Goal: Task Accomplishment & Management: Manage account settings

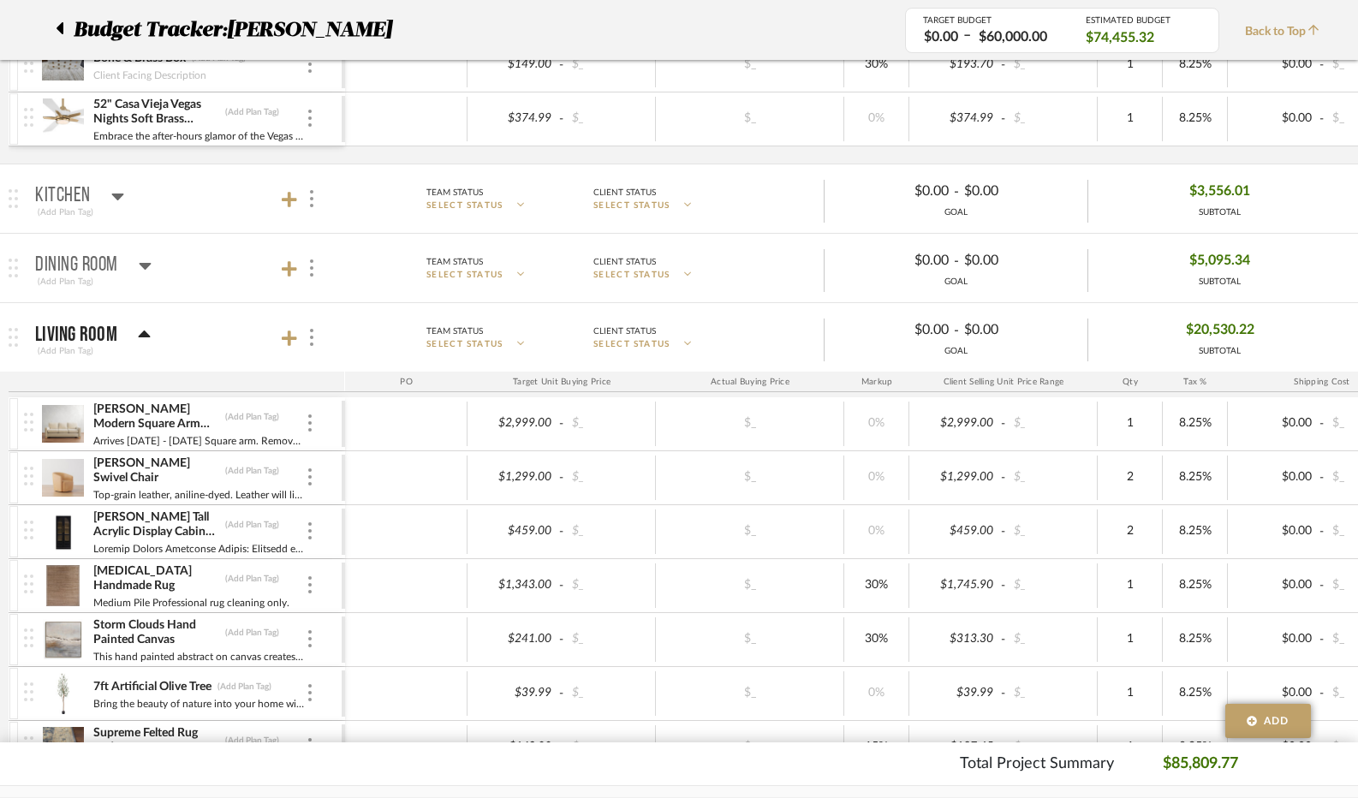
click at [146, 256] on icon at bounding box center [145, 265] width 13 height 21
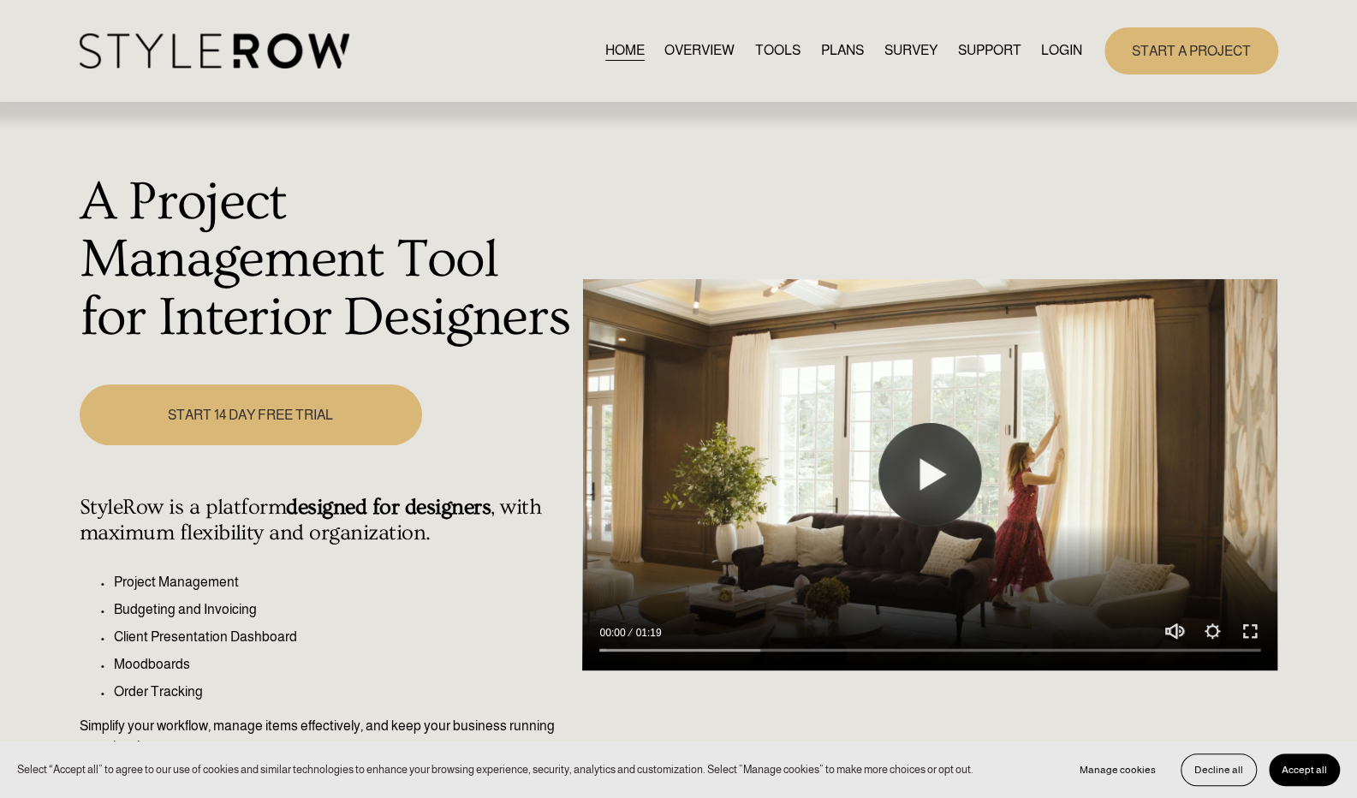
click at [1058, 52] on link "LOGIN" at bounding box center [1061, 50] width 41 height 23
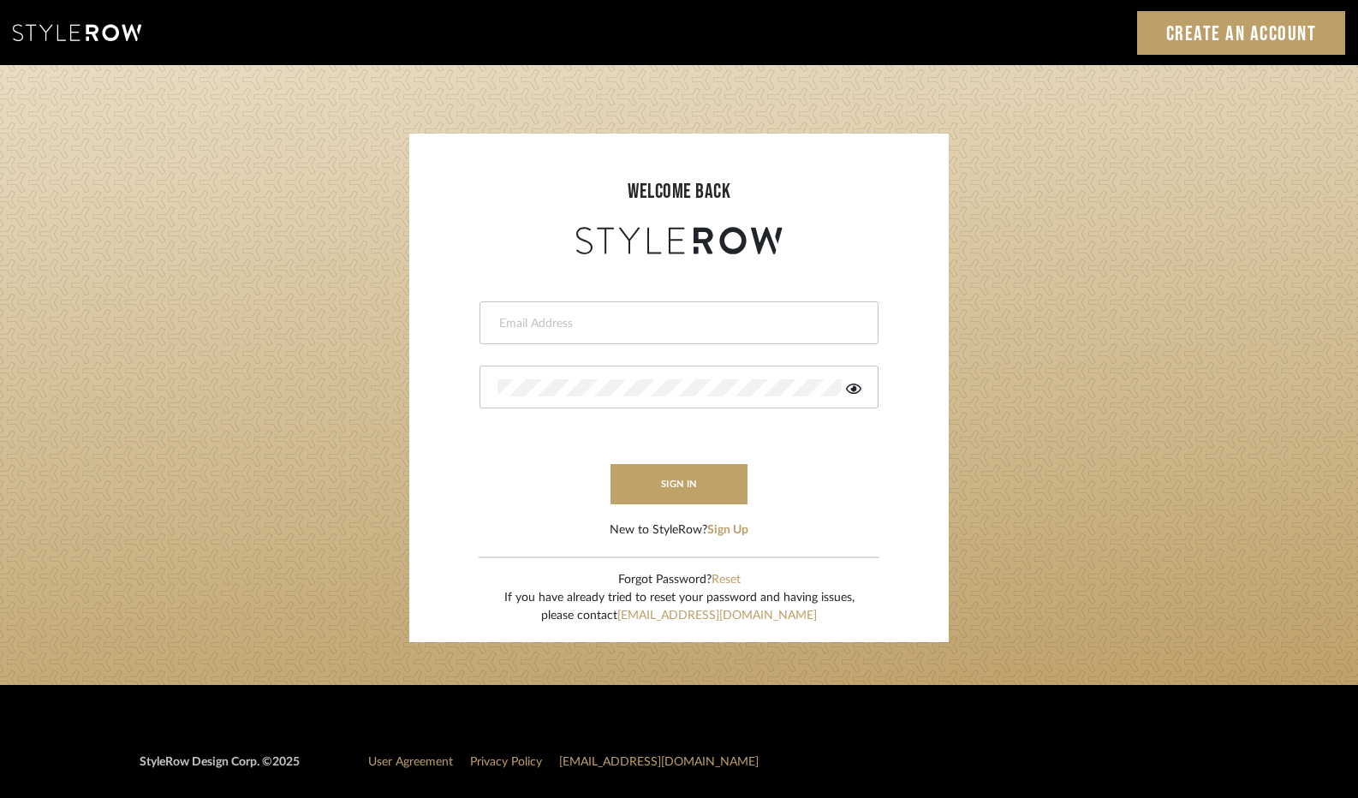
click at [683, 324] on input "email" at bounding box center [676, 323] width 359 height 17
type input "tori@tdinteriorspaces.com"
click at [671, 492] on button "sign in" at bounding box center [678, 484] width 137 height 40
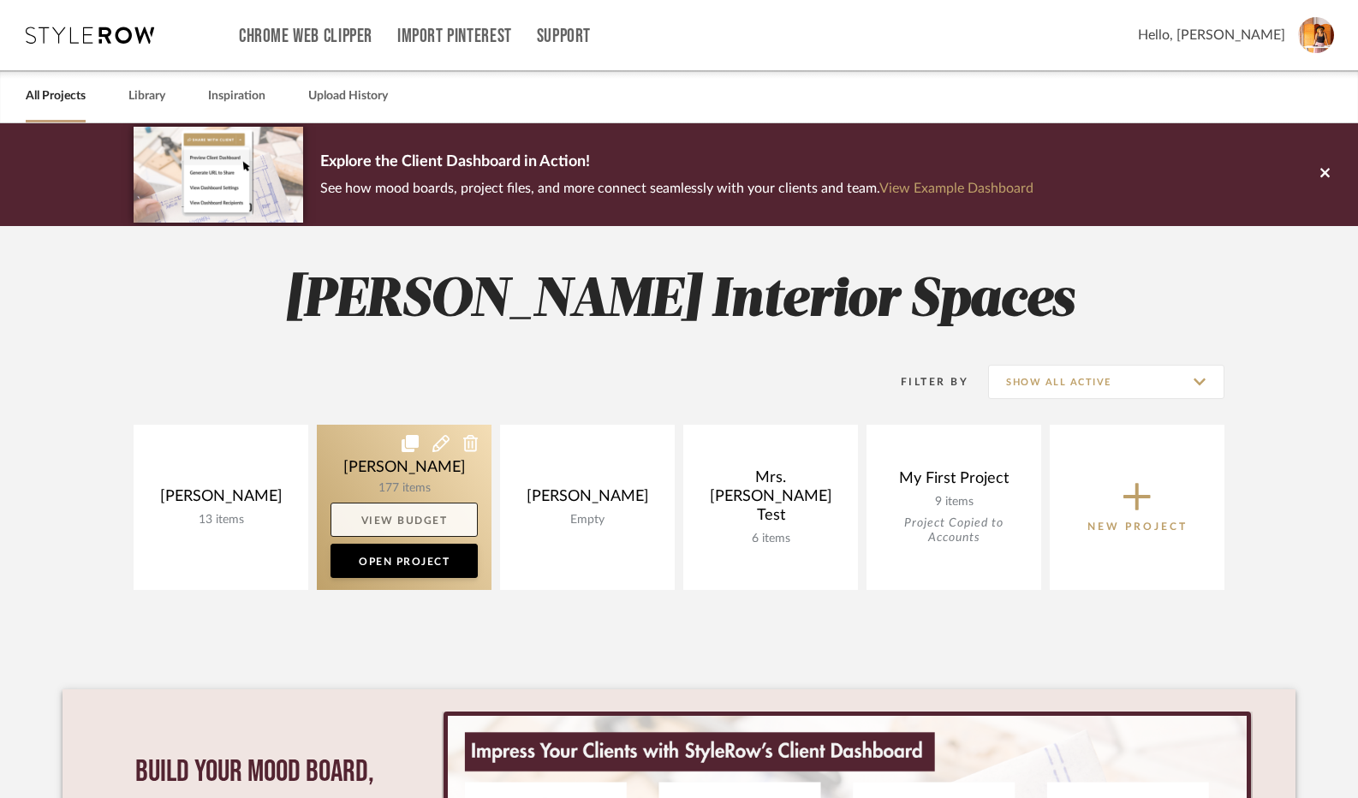
click at [399, 515] on link "View Budget" at bounding box center [403, 519] width 147 height 34
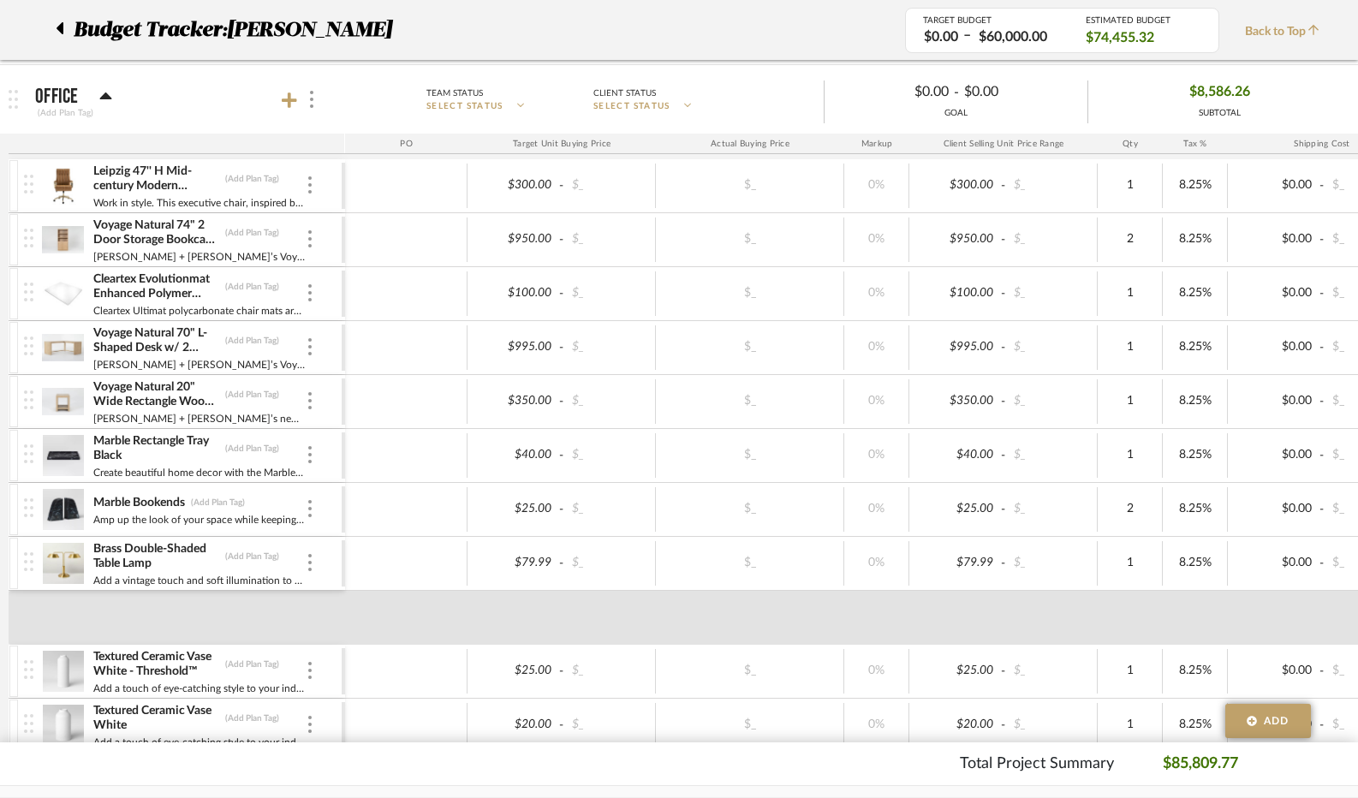
scroll to position [621, 0]
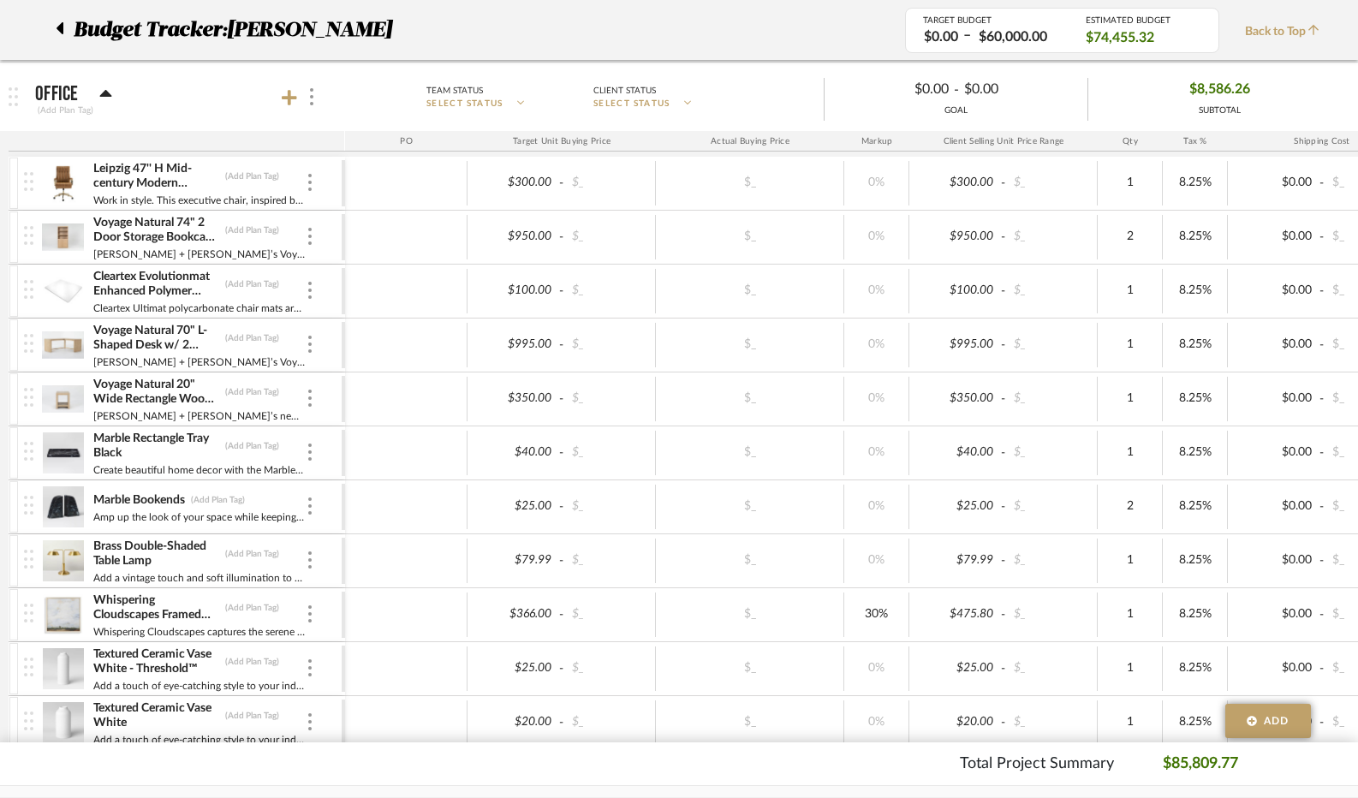
click at [107, 93] on icon at bounding box center [105, 93] width 12 height 7
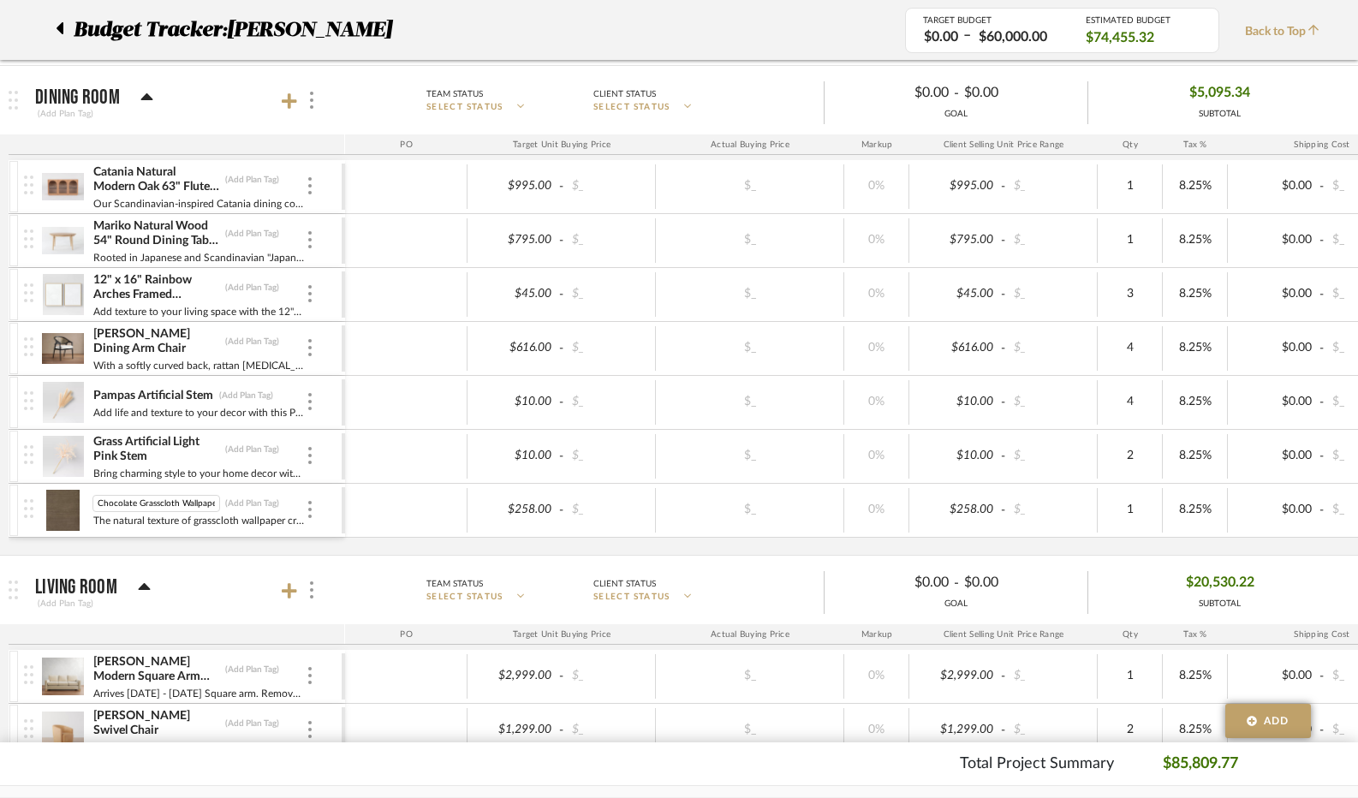
scroll to position [0, 2]
click at [53, 507] on img at bounding box center [63, 510] width 42 height 41
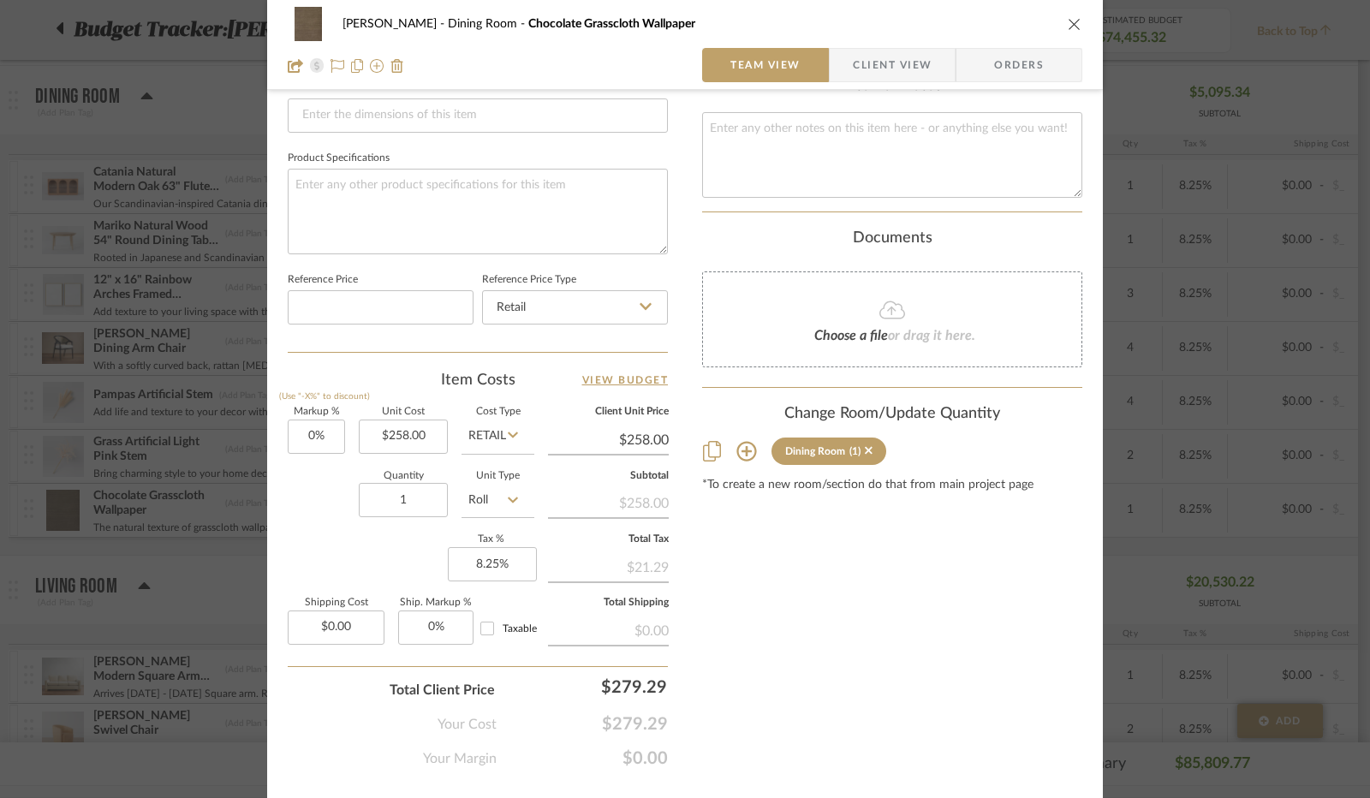
scroll to position [793, 0]
